Goal: Entertainment & Leisure: Consume media (video, audio)

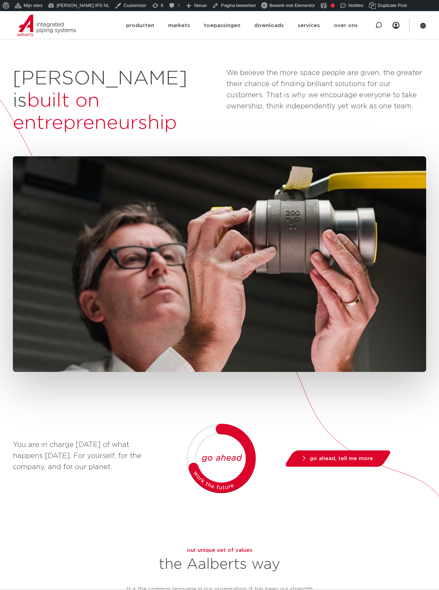
click at [179, 381] on div "You are in charge [DATE] of what happens [DATE]. For yourself, for the company,…" at bounding box center [219, 440] width 413 height 568
click at [224, 258] on icon "Play/Pause" at bounding box center [219, 270] width 25 height 25
click at [199, 380] on div "You are in charge today of what happens tomorrow. For yourself, for the company…" at bounding box center [219, 440] width 413 height 568
click at [218, 258] on icon "Play/Pause" at bounding box center [219, 270] width 25 height 25
click at [182, 377] on div "You are in charge today of what happens tomorrow. For yourself, for the company…" at bounding box center [219, 440] width 413 height 568
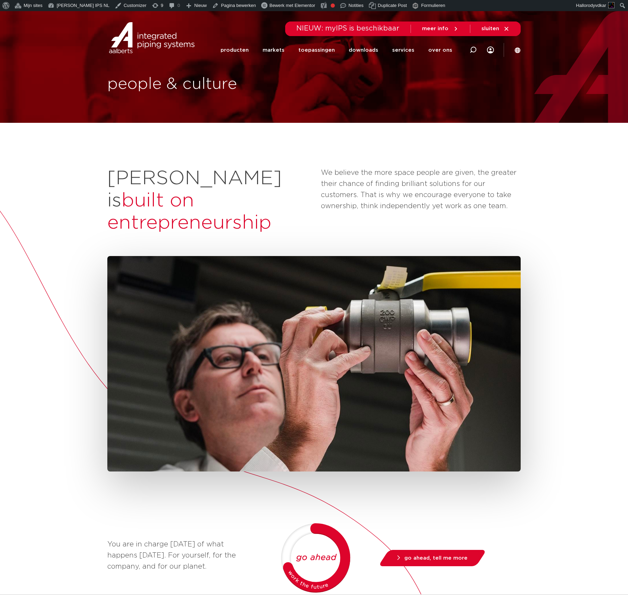
click at [192, 102] on div "people & culture" at bounding box center [314, 67] width 628 height 112
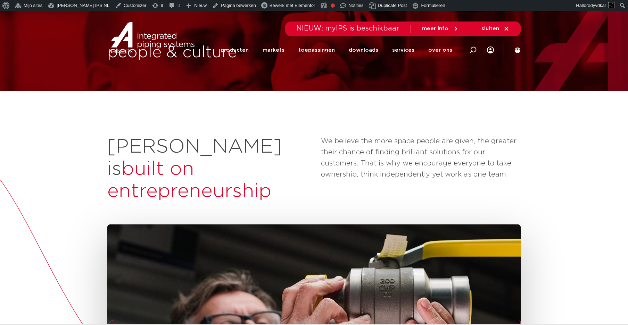
scroll to position [83, 0]
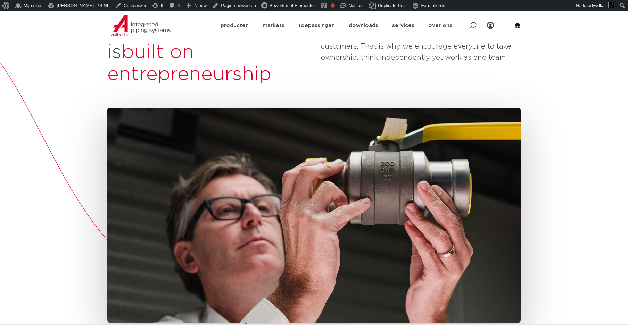
scroll to position [161, 0]
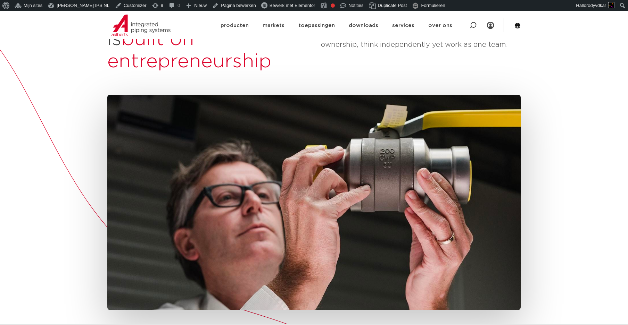
click at [315, 196] on icon "Play/Pause" at bounding box center [313, 208] width 25 height 25
click at [317, 196] on icon "Play/Pause" at bounding box center [313, 208] width 25 height 25
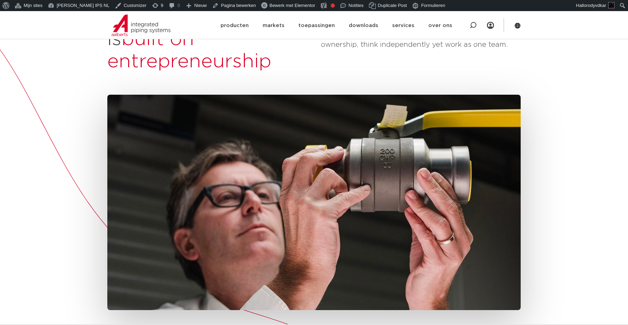
click at [313, 196] on icon "Play/Pause" at bounding box center [313, 208] width 25 height 25
click at [314, 196] on icon "Play/Pause" at bounding box center [313, 208] width 25 height 25
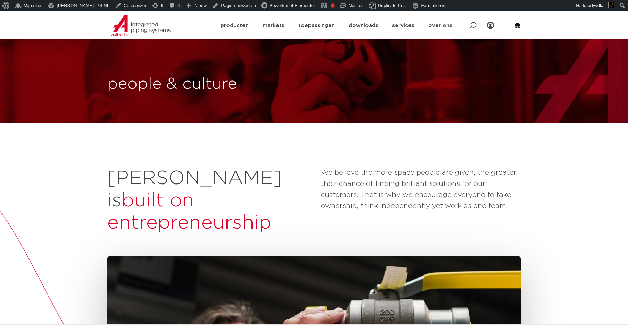
scroll to position [161, 0]
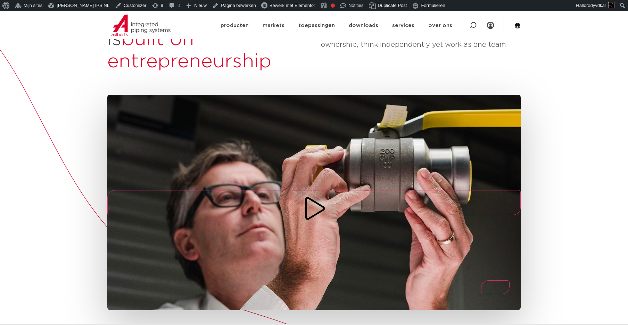
click at [311, 196] on icon "Play/Pause" at bounding box center [313, 208] width 25 height 25
click at [314, 196] on icon "Play/Pause" at bounding box center [313, 208] width 25 height 25
click at [325, 254] on video at bounding box center [313, 202] width 413 height 232
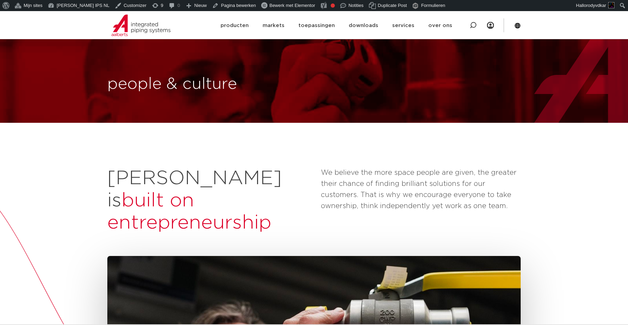
scroll to position [161, 0]
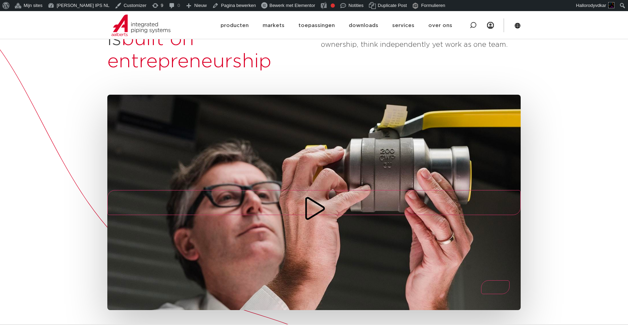
click at [313, 196] on icon "Play/Pause" at bounding box center [313, 208] width 25 height 25
click at [315, 196] on icon "Play/Pause" at bounding box center [314, 208] width 20 height 24
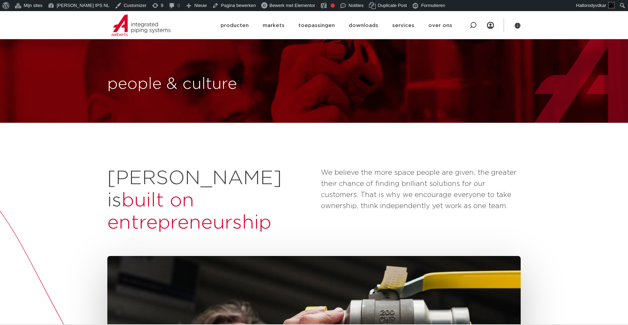
scroll to position [175, 0]
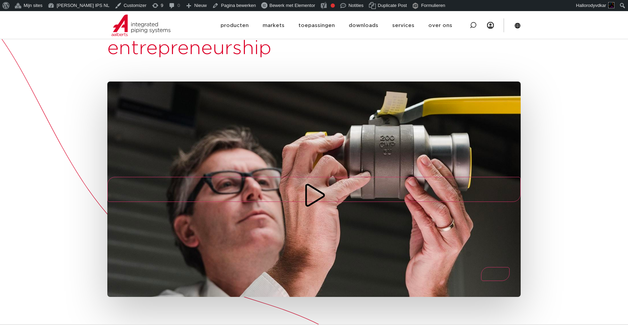
click at [311, 183] on icon "Play/Pause" at bounding box center [313, 195] width 25 height 25
click at [312, 183] on icon "Play/Pause" at bounding box center [313, 195] width 25 height 25
click at [561, 261] on div "[PERSON_NAME] is built on entrepreneurship We believe the more space people are…" at bounding box center [314, 320] width 628 height 745
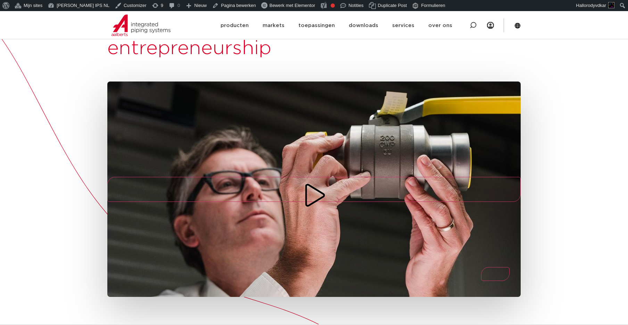
click at [319, 183] on icon "Play/Pause" at bounding box center [313, 195] width 25 height 25
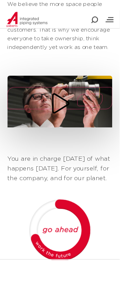
scroll to position [199, 0]
